Goal: Task Accomplishment & Management: Use online tool/utility

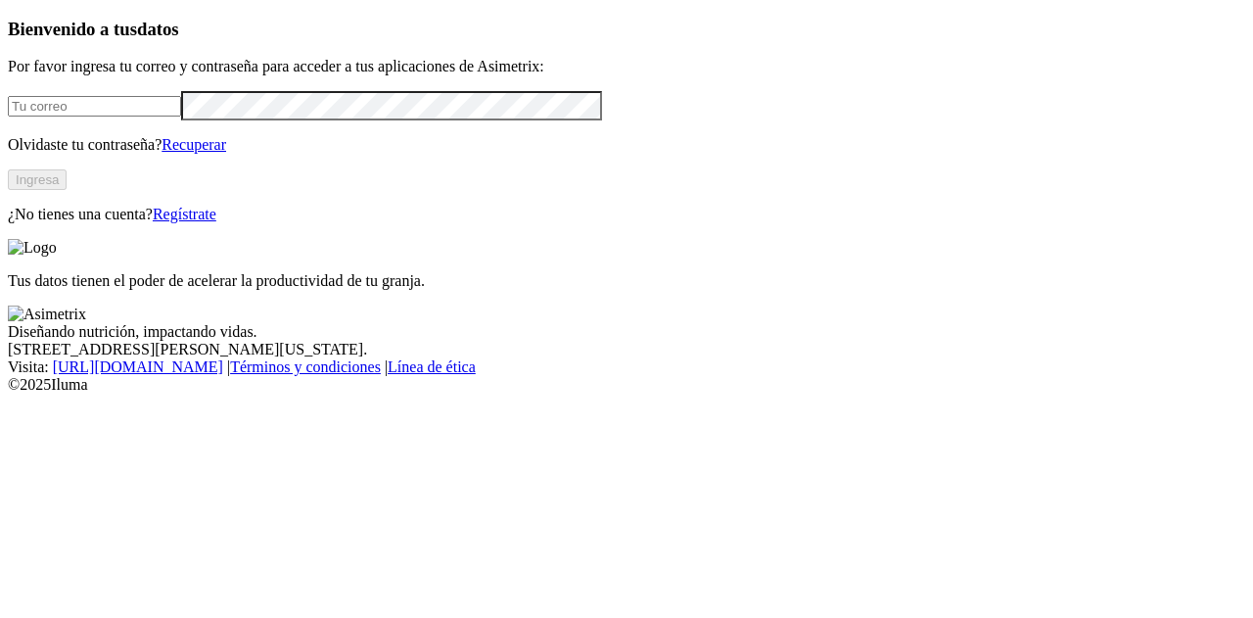
type input "[EMAIL_ADDRESS][DOMAIN_NAME]"
click at [429, 223] on div "Bienvenido a tus datos Por favor ingresa tu correo y contraseña para acceder a …" at bounding box center [626, 121] width 1237 height 205
click at [67, 190] on button "Ingresa" at bounding box center [37, 179] width 59 height 21
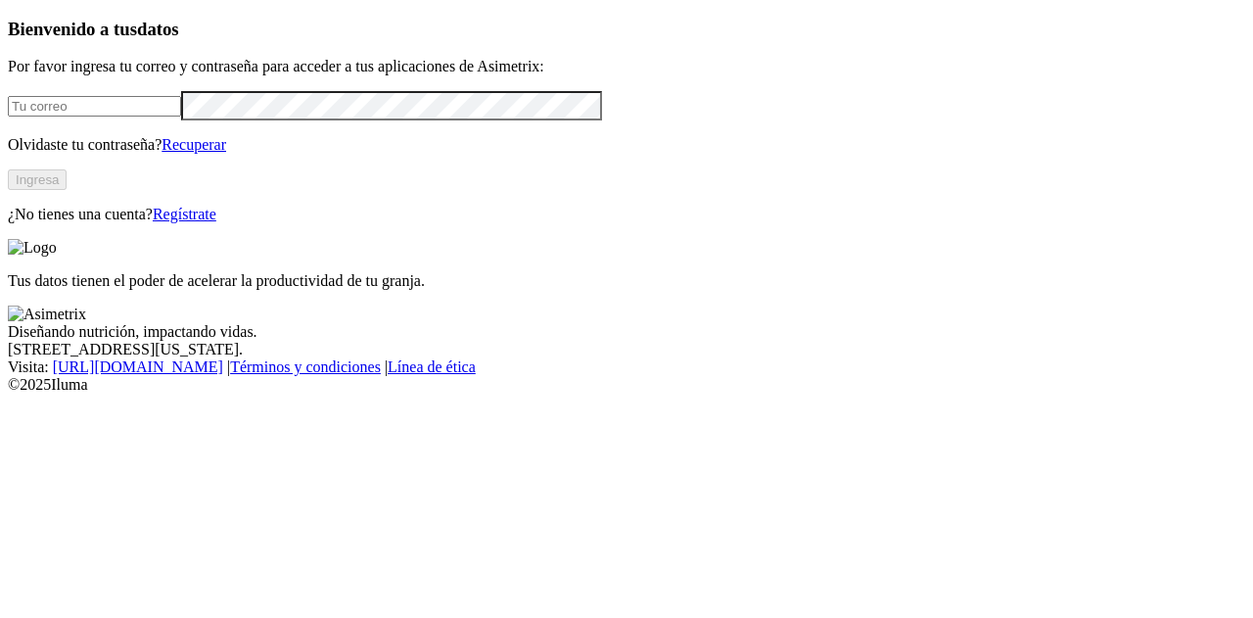
type input "[EMAIL_ADDRESS][DOMAIN_NAME]"
click at [67, 190] on button "Ingresa" at bounding box center [37, 179] width 59 height 21
